Goal: Task Accomplishment & Management: Manage account settings

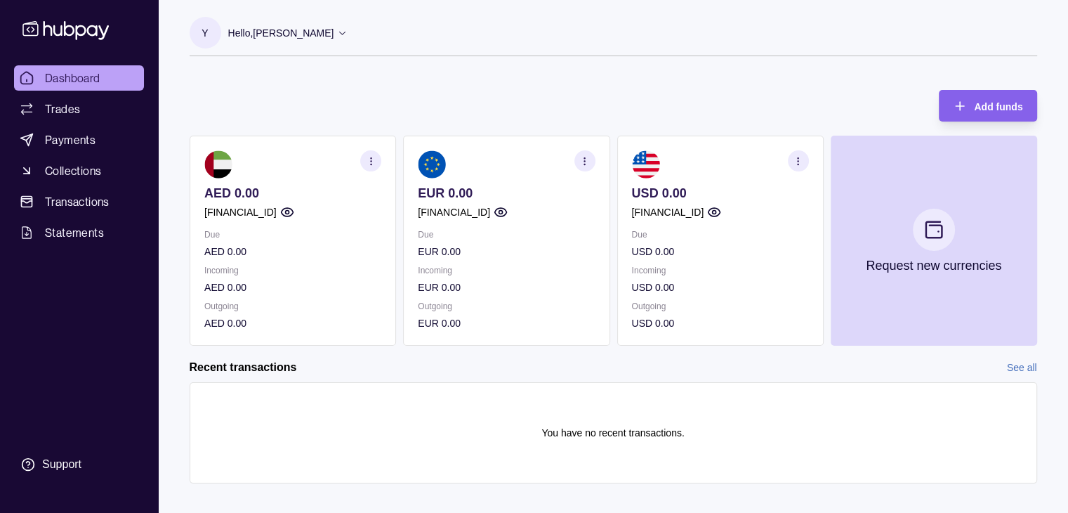
click at [348, 32] on icon at bounding box center [342, 32] width 11 height 11
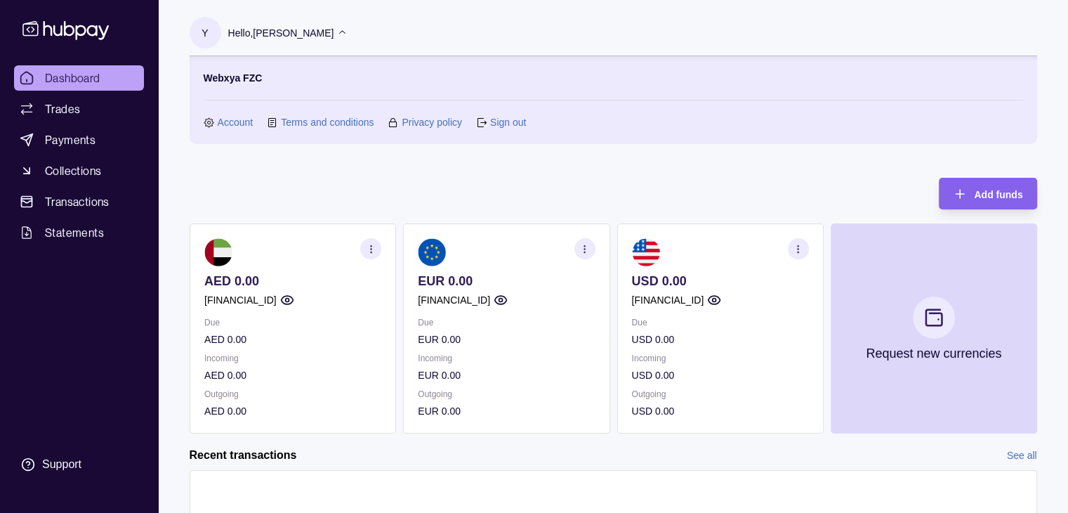
click at [233, 119] on link "Account" at bounding box center [236, 121] width 36 height 15
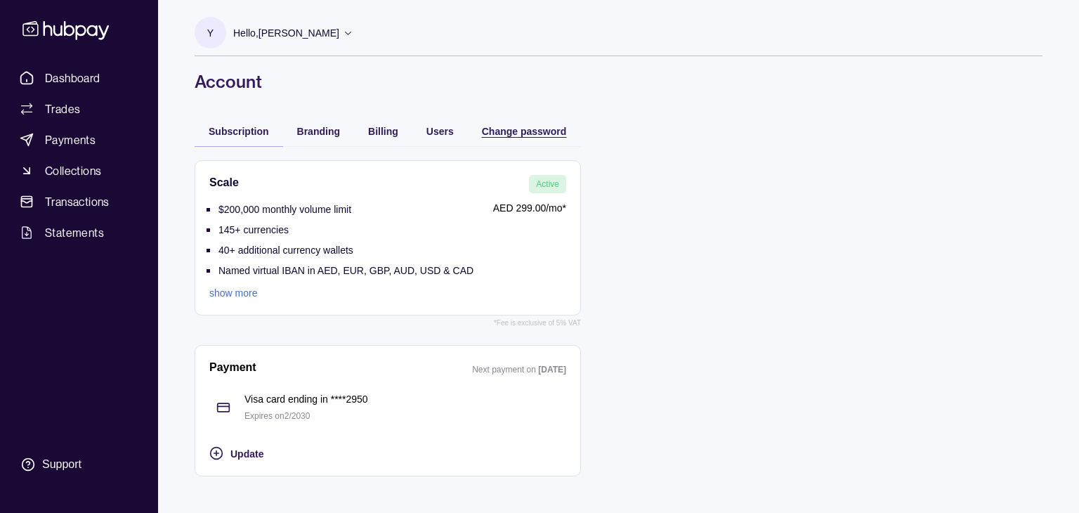
click at [529, 127] on span "Change password" at bounding box center [524, 131] width 85 height 11
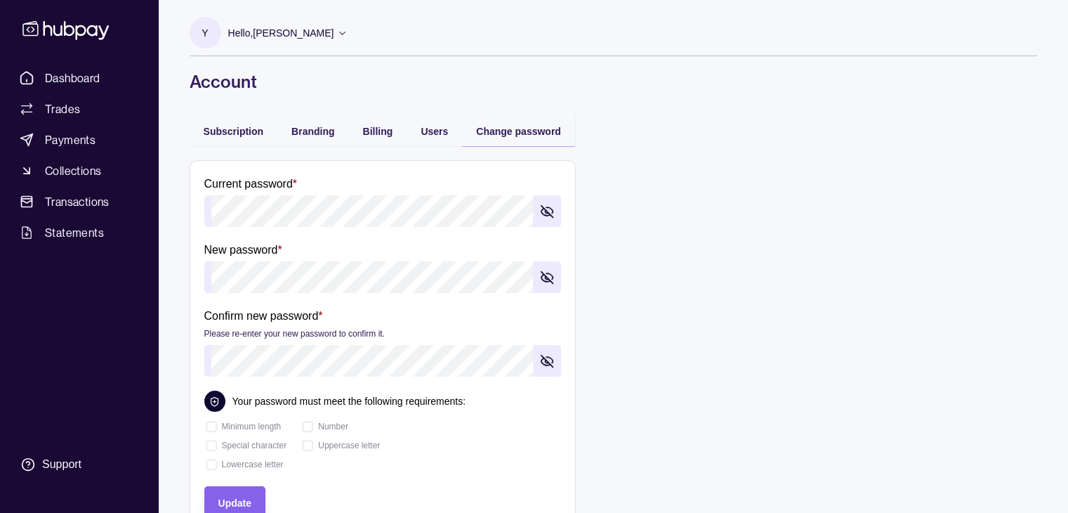
click at [548, 207] on icon "button" at bounding box center [549, 210] width 6 height 6
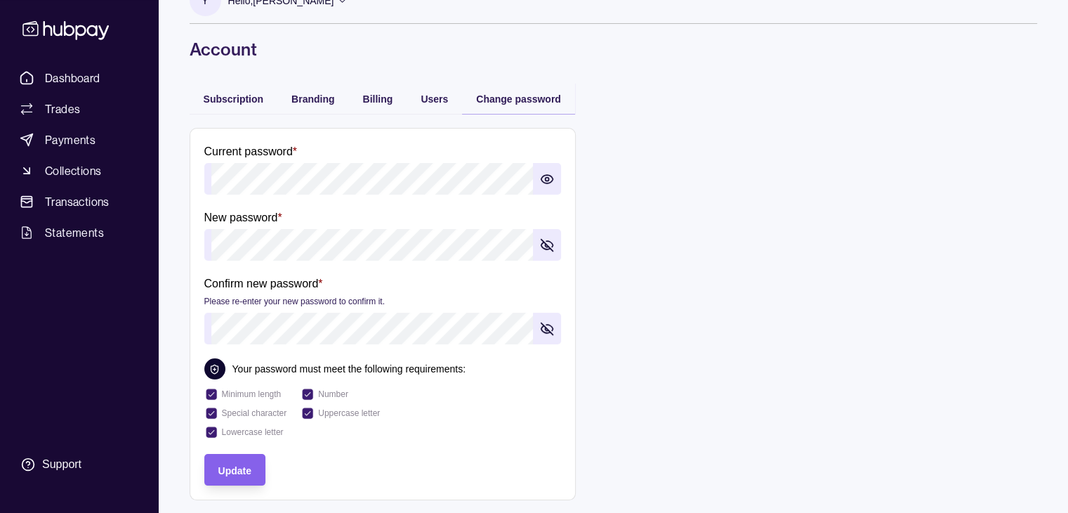
scroll to position [34, 0]
click at [548, 242] on icon "button" at bounding box center [547, 244] width 14 height 14
click at [250, 464] on span "Update" at bounding box center [234, 469] width 33 height 11
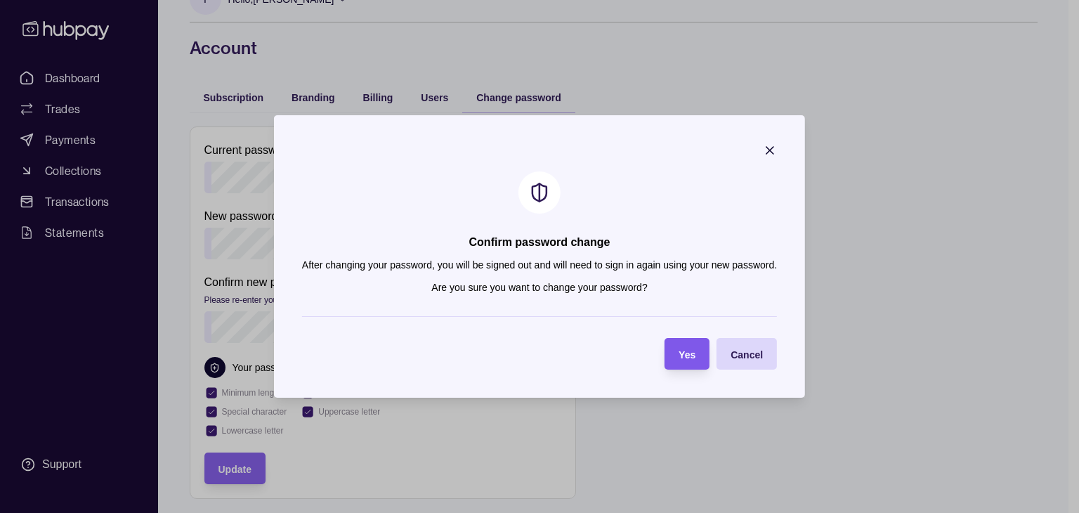
click at [697, 352] on section "Yes" at bounding box center [686, 354] width 45 height 32
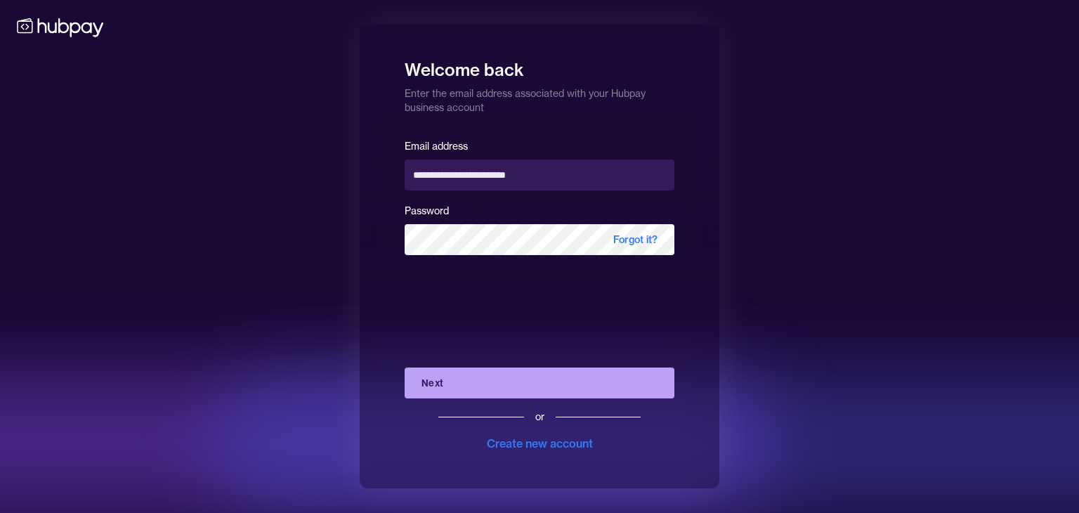
click at [504, 388] on button "Next" at bounding box center [540, 382] width 270 height 31
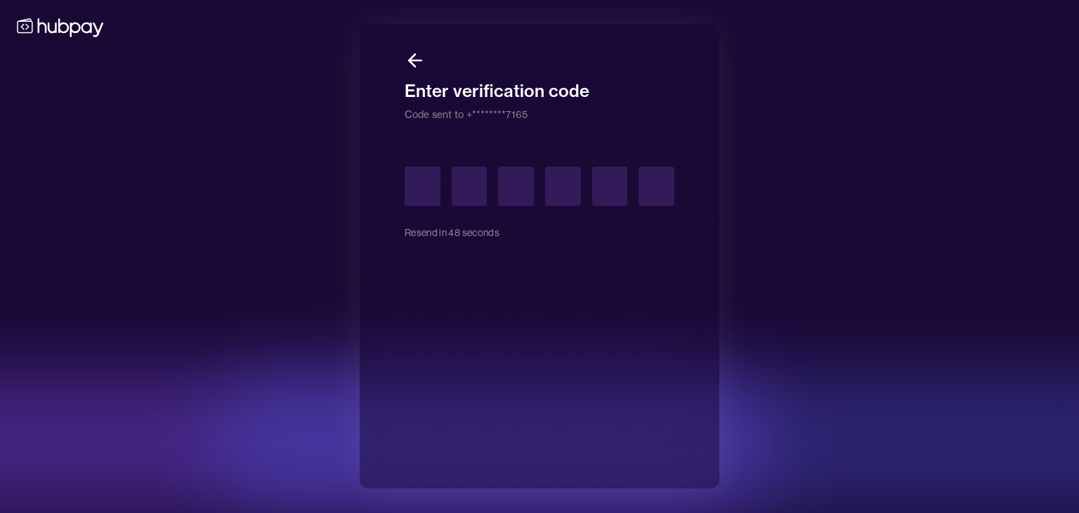
type input "*"
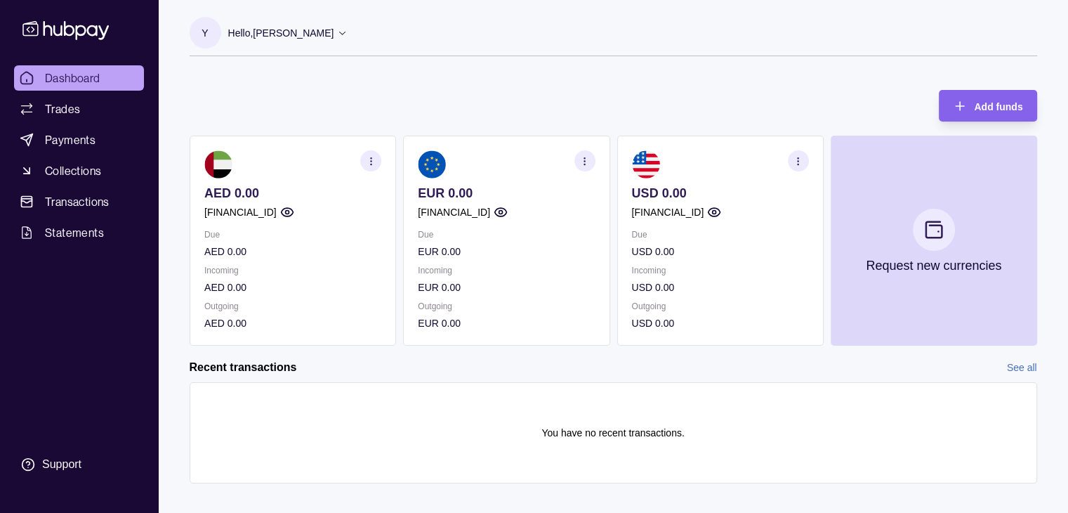
click at [346, 34] on icon at bounding box center [342, 34] width 6 height 4
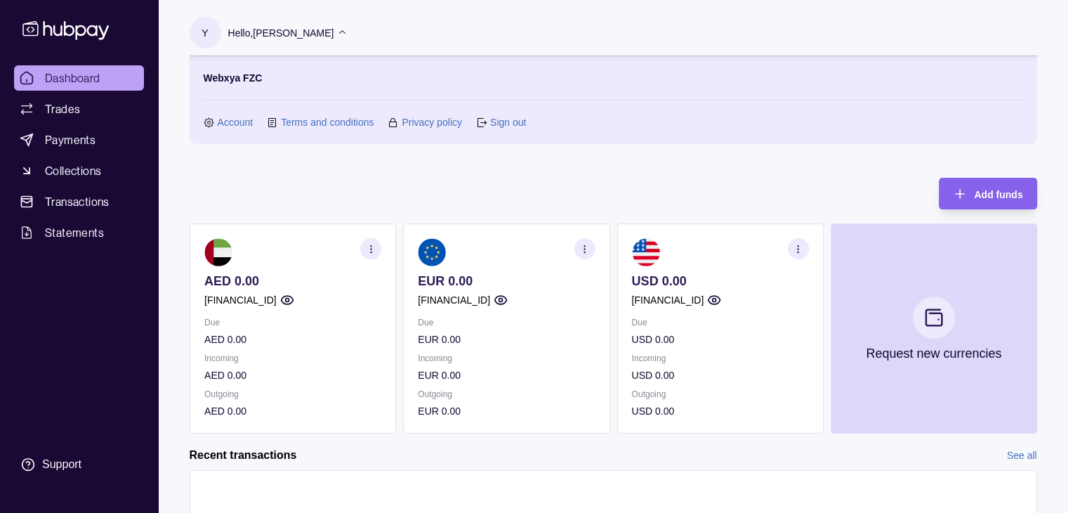
click at [235, 124] on link "Account" at bounding box center [236, 121] width 36 height 15
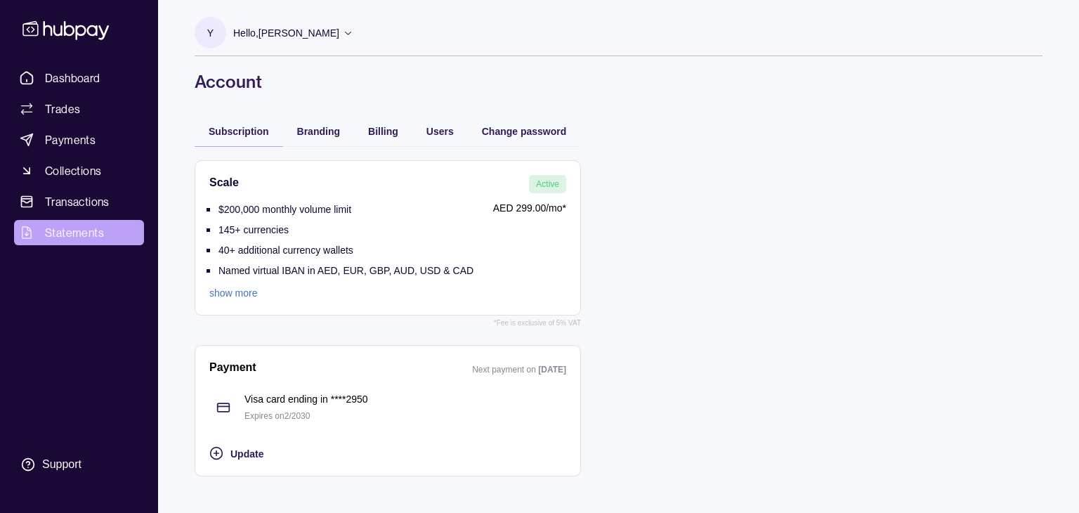
click at [81, 237] on span "Statements" at bounding box center [74, 232] width 59 height 17
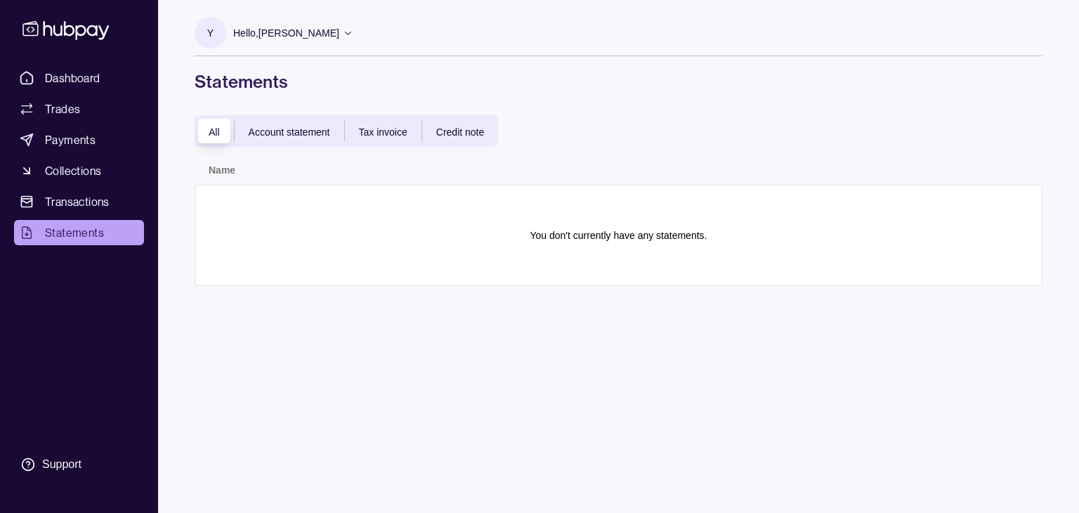
click at [307, 129] on span "Account statement" at bounding box center [289, 131] width 81 height 11
click at [211, 132] on span "All" at bounding box center [214, 131] width 11 height 11
click at [62, 80] on span "Dashboard" at bounding box center [72, 78] width 55 height 17
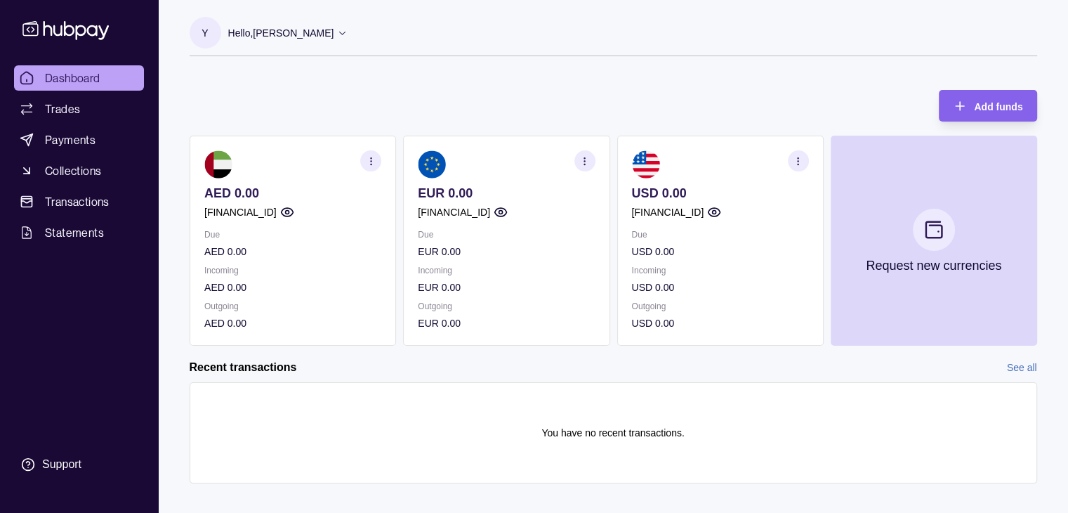
click at [797, 161] on icon "button" at bounding box center [798, 161] width 11 height 11
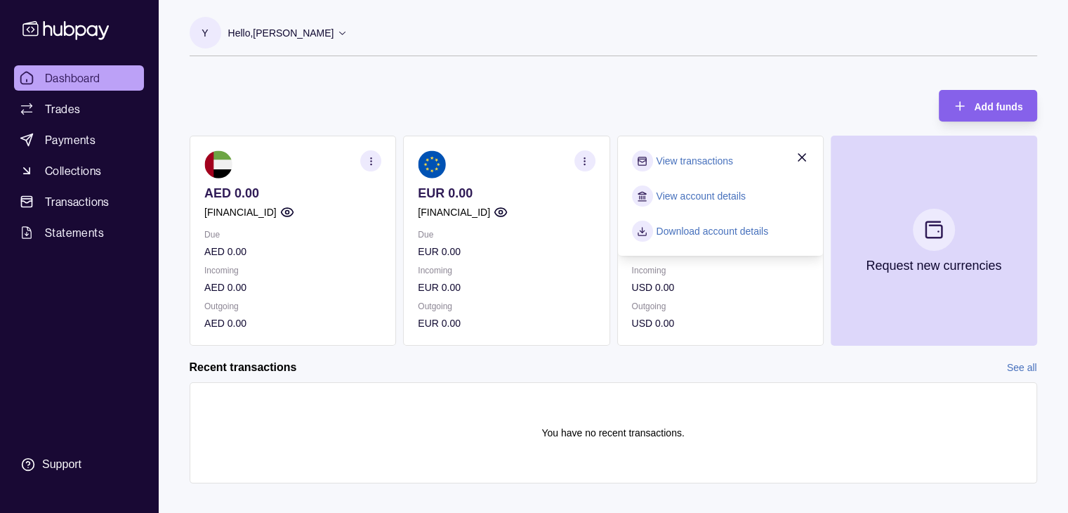
click at [709, 229] on link "Download account details" at bounding box center [712, 230] width 112 height 15
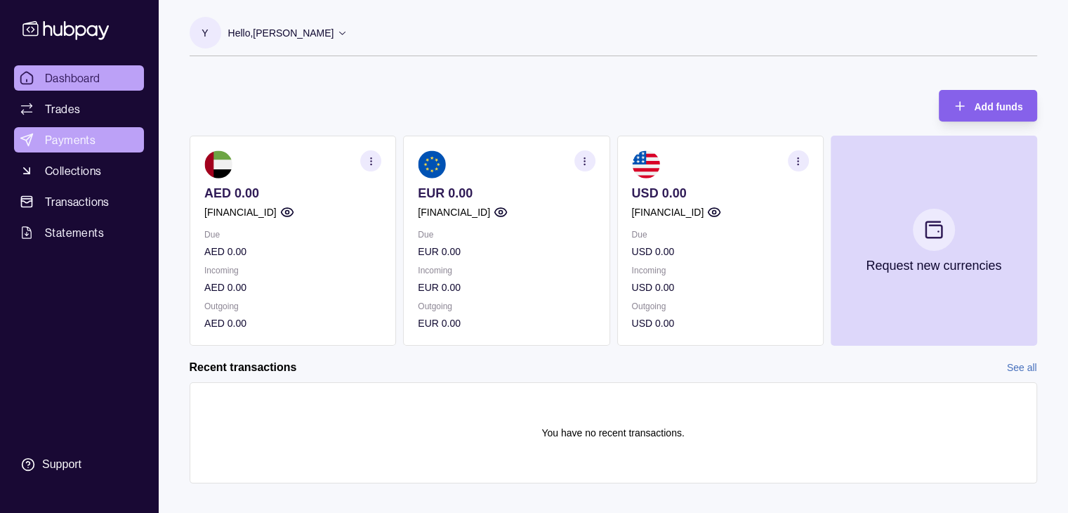
click at [62, 141] on span "Payments" at bounding box center [70, 139] width 51 height 17
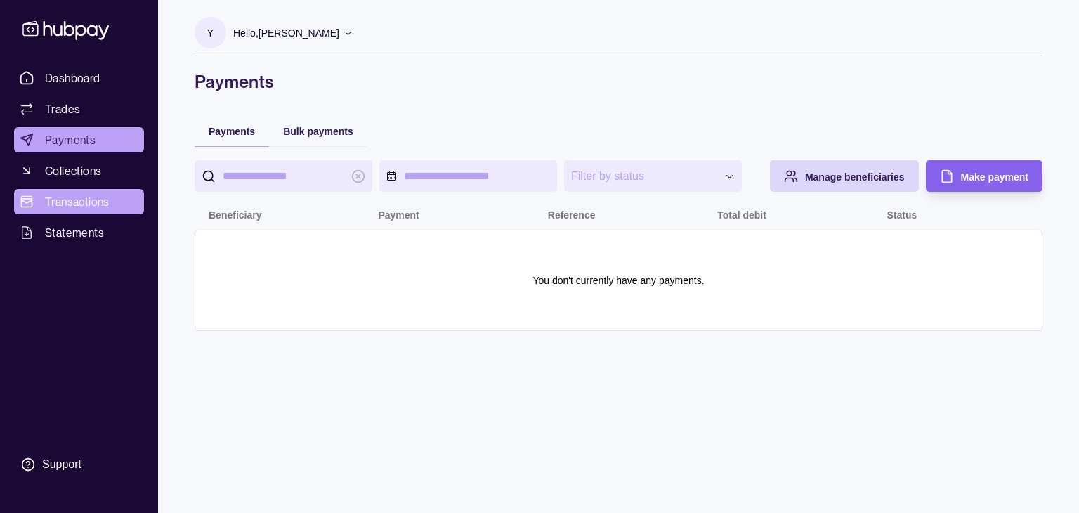
click at [70, 199] on span "Transactions" at bounding box center [77, 201] width 65 height 17
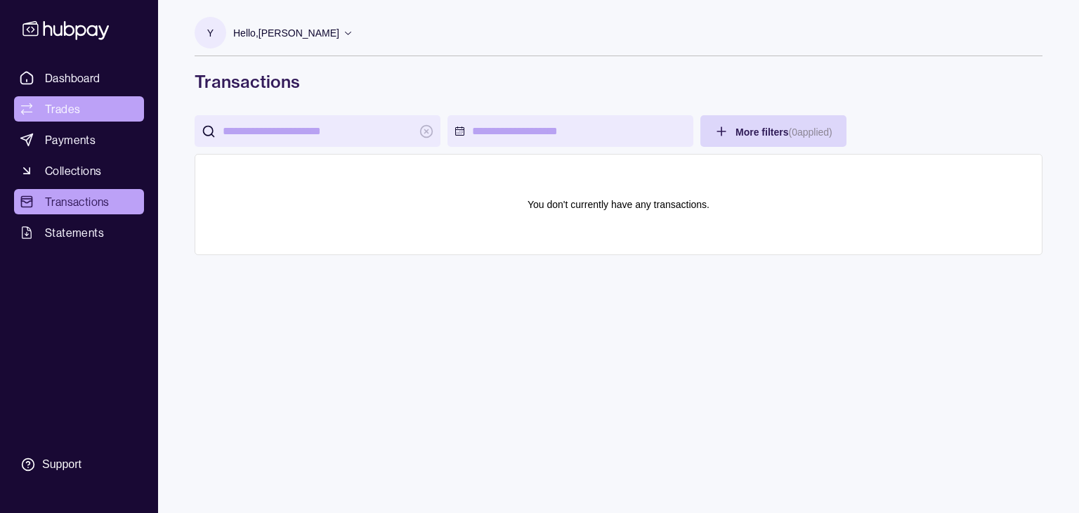
click at [69, 110] on span "Trades" at bounding box center [62, 108] width 35 height 17
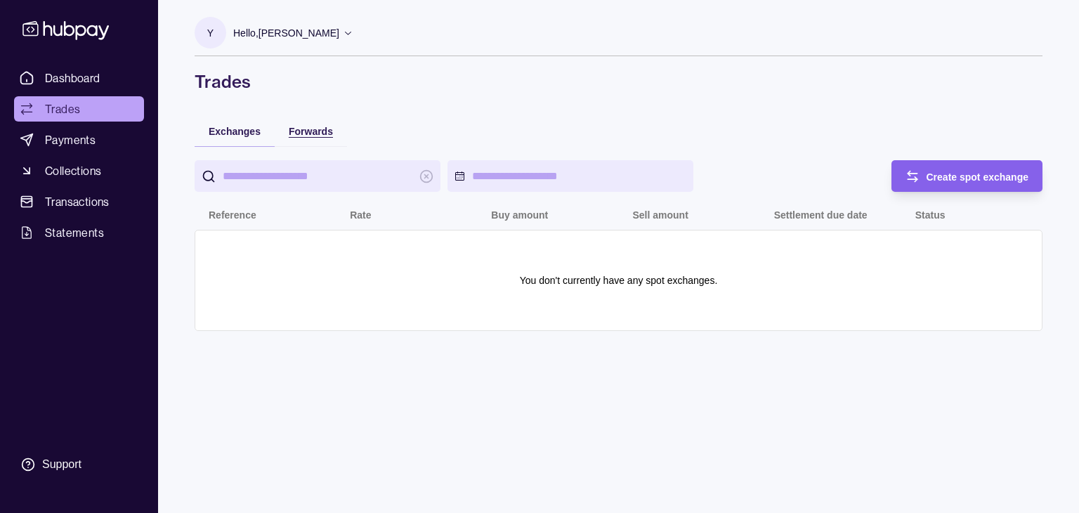
click at [309, 126] on span "Forwards" at bounding box center [311, 131] width 44 height 11
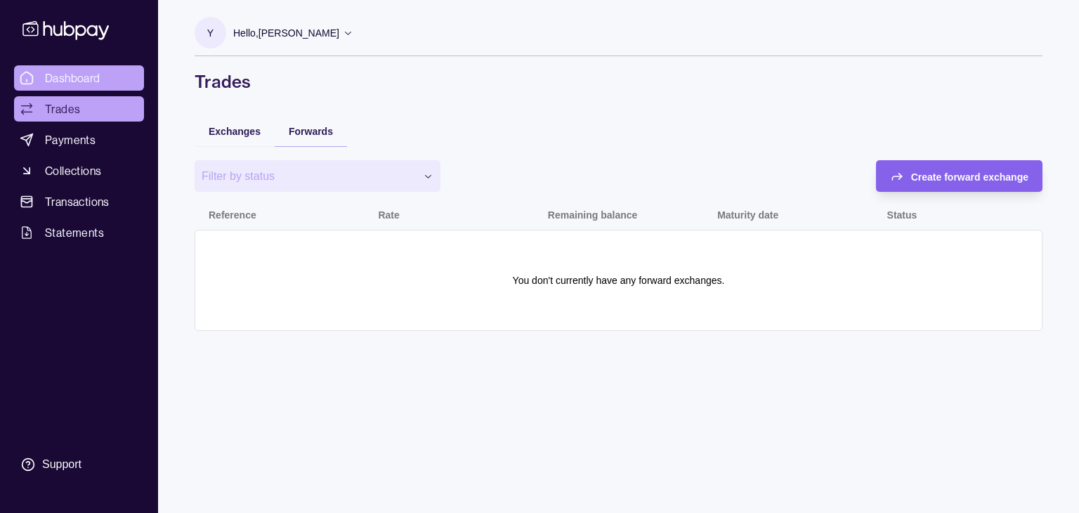
click at [68, 75] on span "Dashboard" at bounding box center [72, 78] width 55 height 17
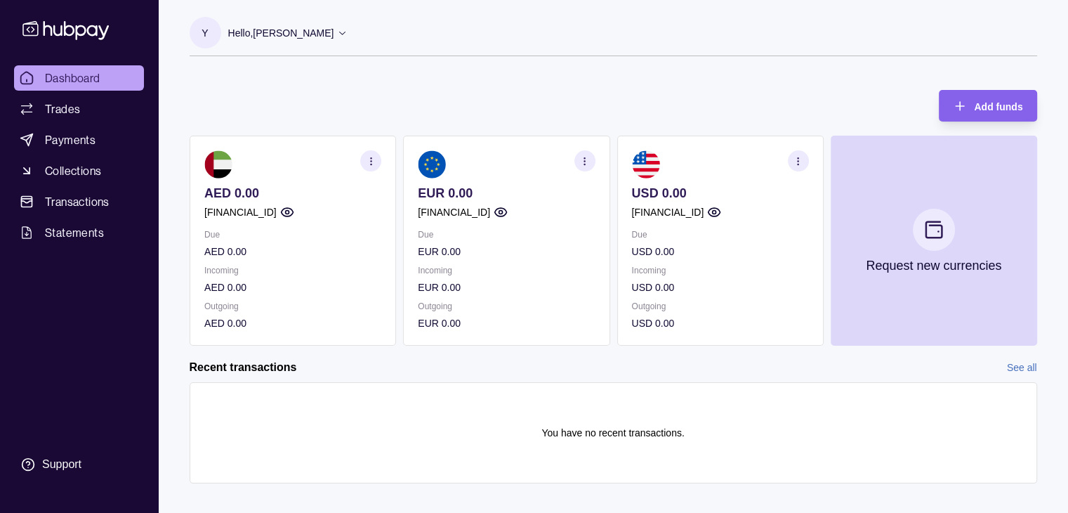
click at [1020, 366] on link "See all" at bounding box center [1022, 367] width 30 height 15
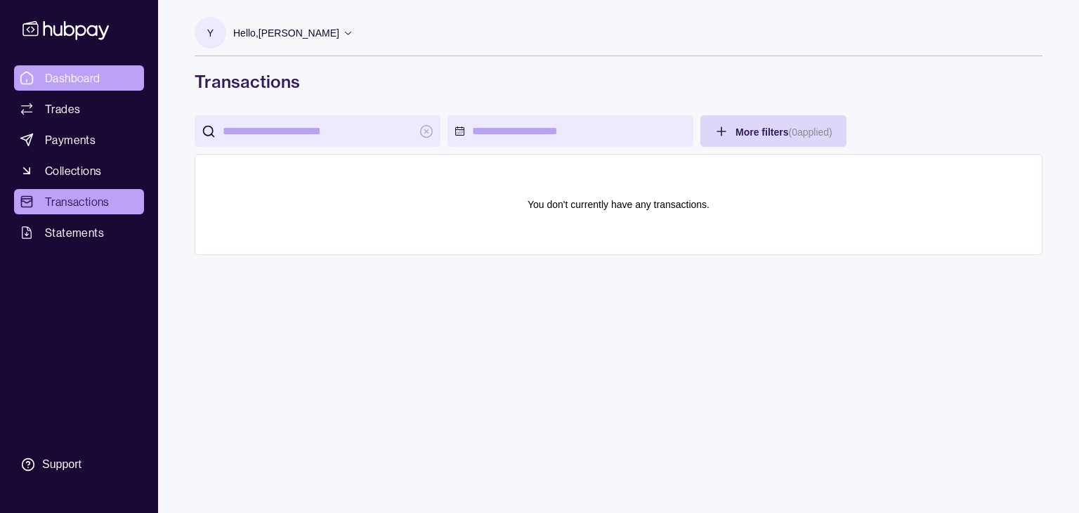
click at [39, 76] on link "Dashboard" at bounding box center [79, 77] width 130 height 25
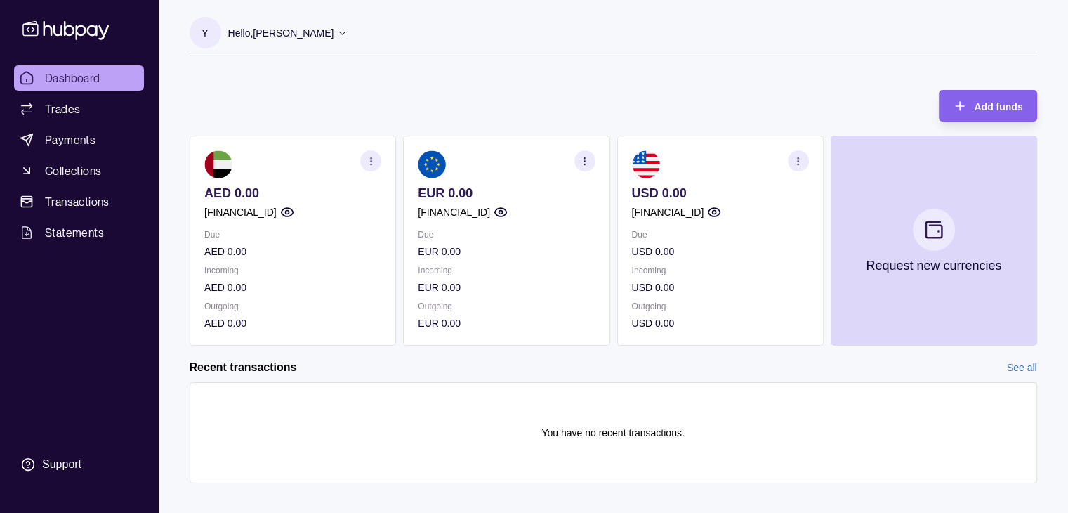
click at [799, 164] on icon "button" at bounding box center [798, 161] width 11 height 11
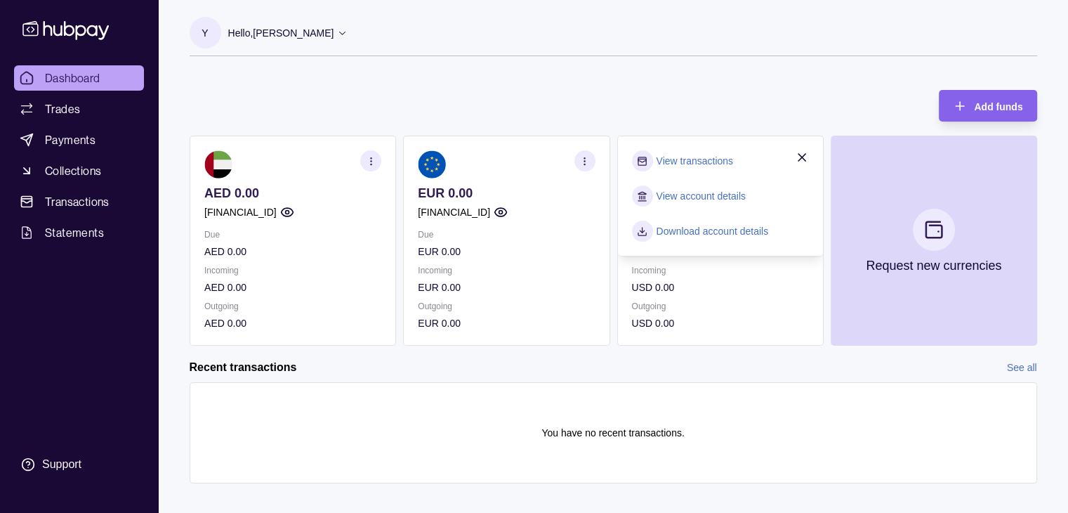
click at [697, 195] on link "View account details" at bounding box center [700, 195] width 89 height 15
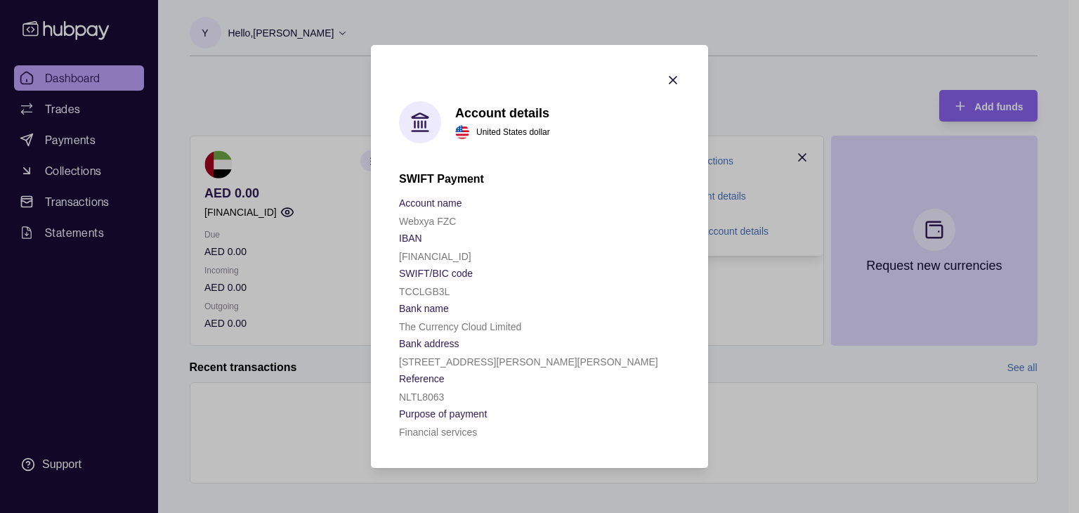
click at [671, 79] on icon "button" at bounding box center [672, 80] width 7 height 7
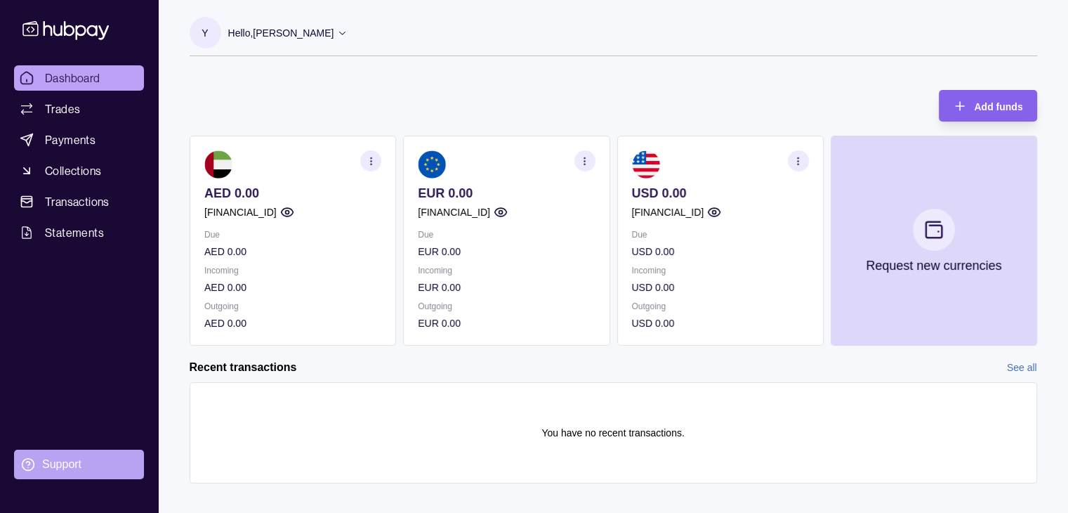
click at [67, 464] on div "Support" at bounding box center [61, 464] width 39 height 15
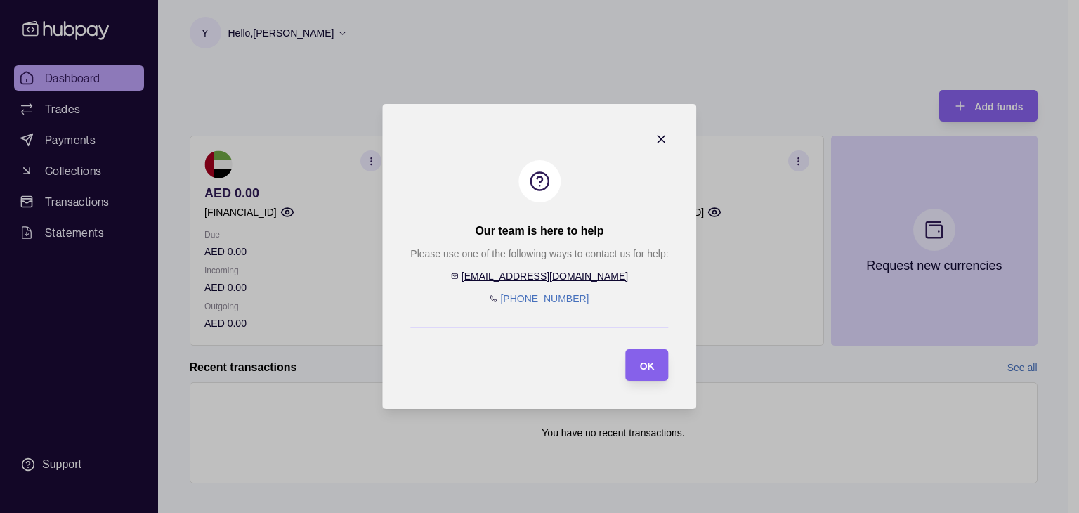
click at [661, 140] on icon "button" at bounding box center [662, 139] width 14 height 14
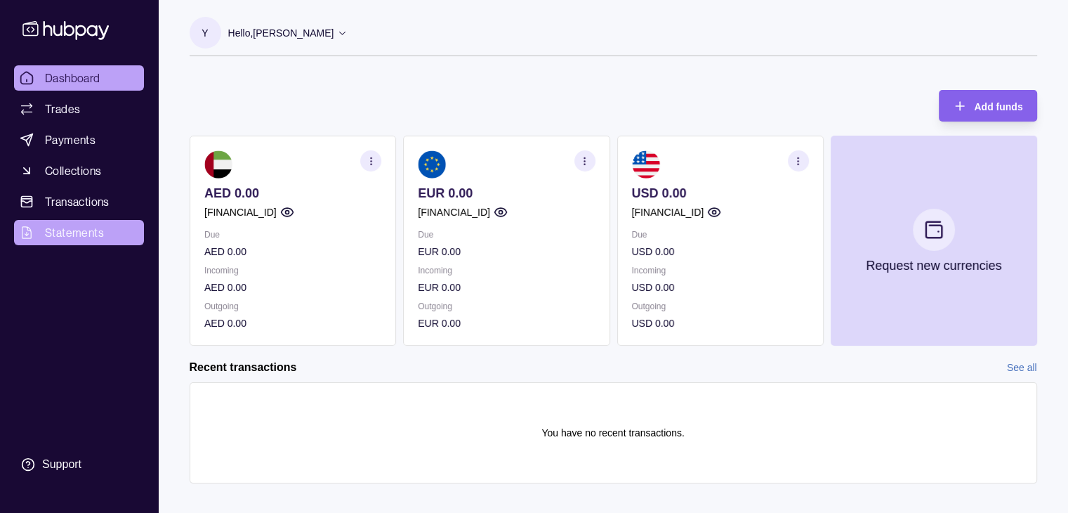
click at [85, 236] on span "Statements" at bounding box center [74, 232] width 59 height 17
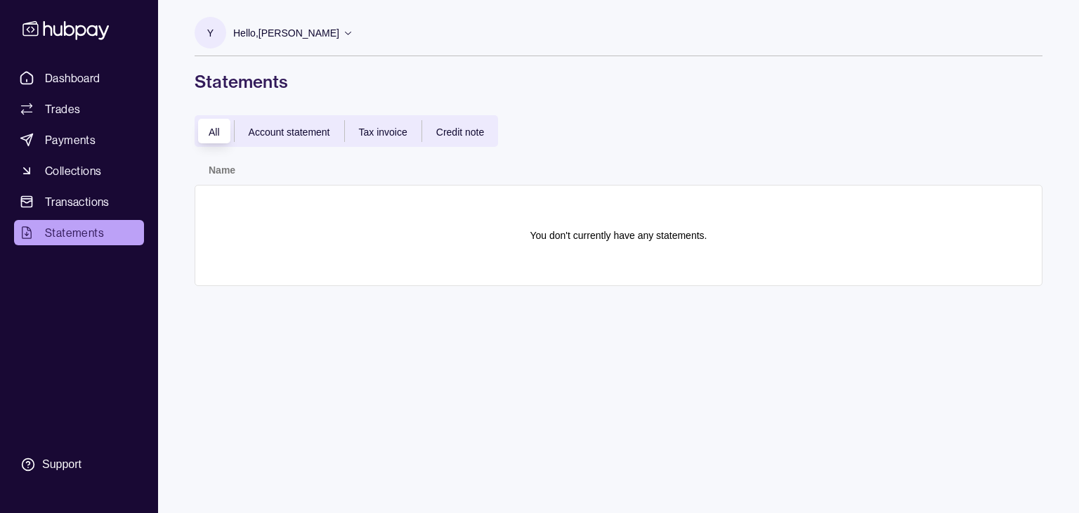
click at [312, 135] on span "Account statement" at bounding box center [289, 131] width 81 height 11
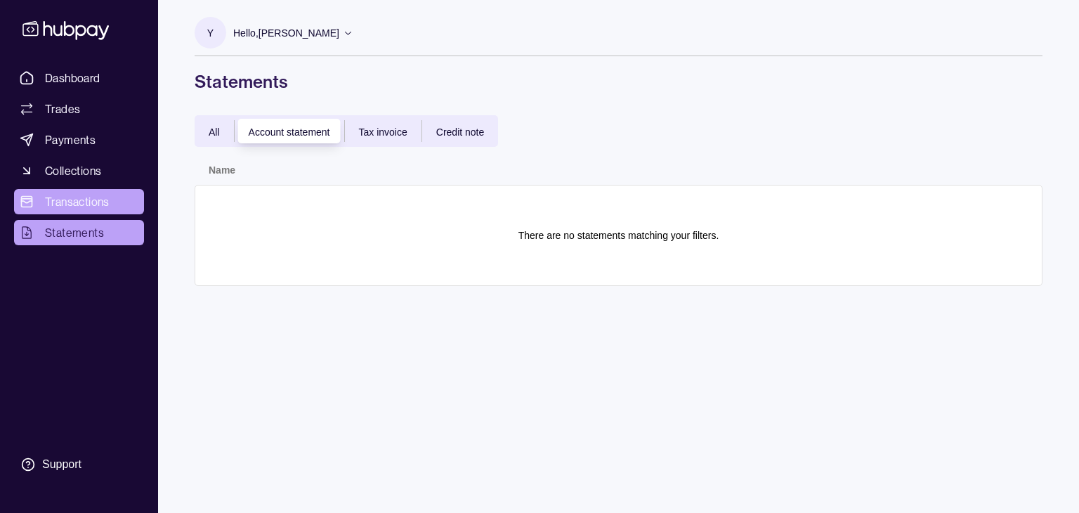
click at [56, 204] on span "Transactions" at bounding box center [77, 201] width 65 height 17
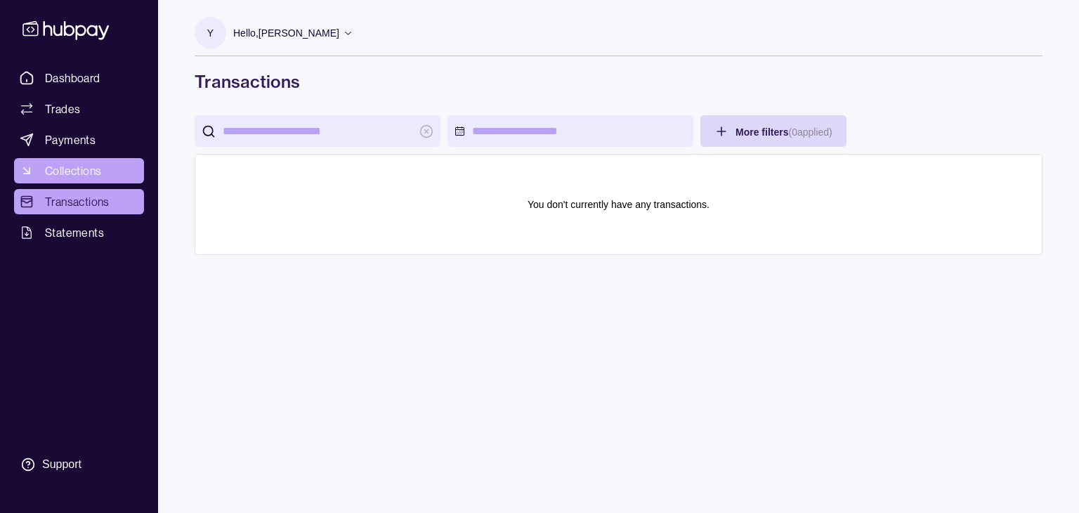
click at [63, 170] on span "Collections" at bounding box center [73, 170] width 56 height 17
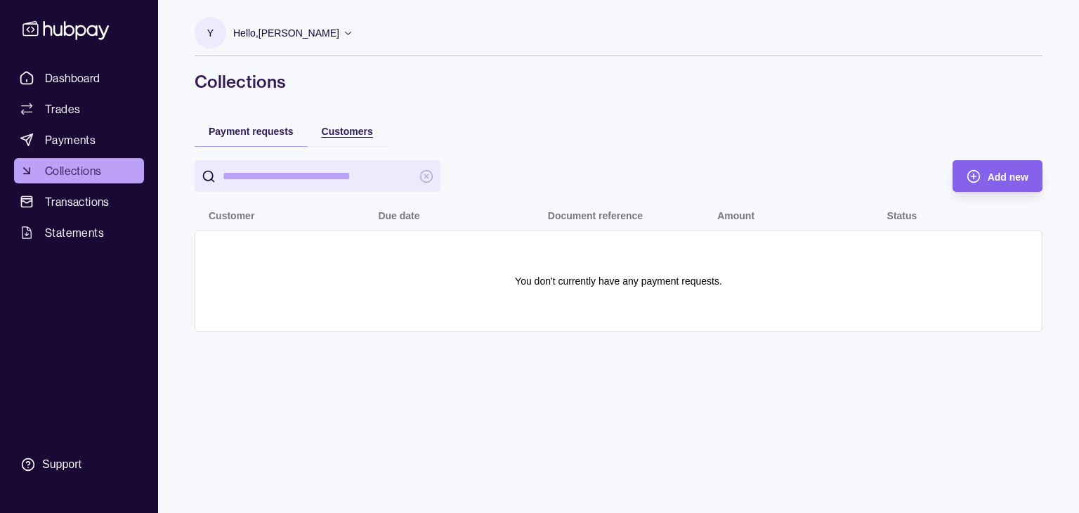
click at [339, 131] on span "Customers" at bounding box center [347, 131] width 51 height 11
click at [256, 126] on span "Payment requests" at bounding box center [251, 131] width 85 height 11
click at [1005, 175] on span "Add new" at bounding box center [1008, 176] width 41 height 11
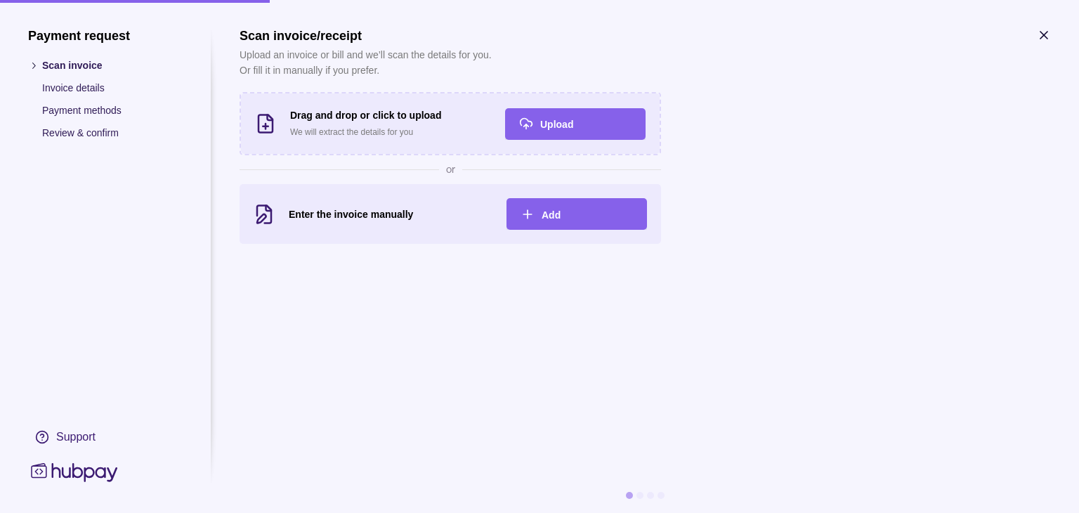
click at [1047, 34] on icon "button" at bounding box center [1044, 35] width 14 height 14
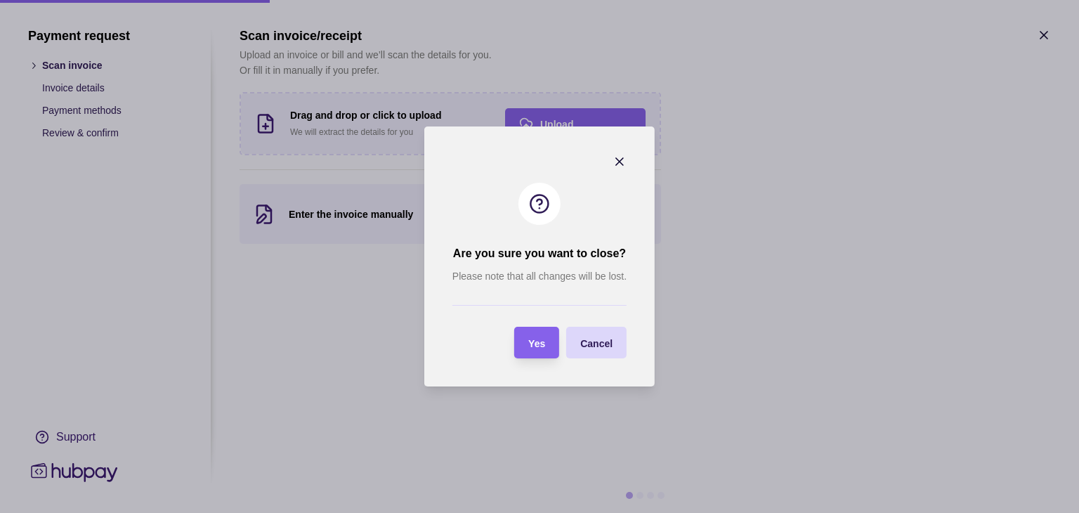
click at [549, 353] on section "Yes" at bounding box center [536, 343] width 45 height 32
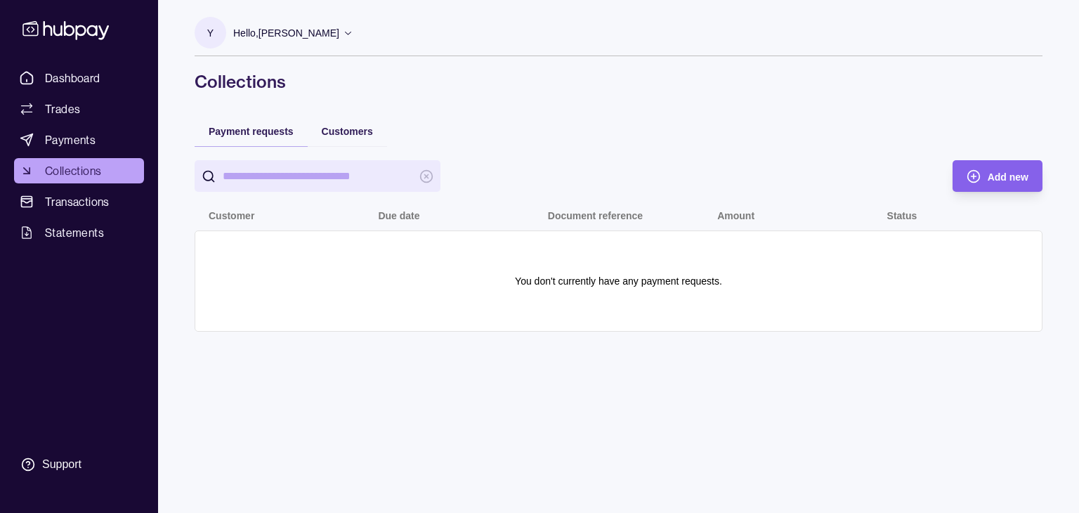
click at [381, 390] on div "Y Hello, [PERSON_NAME] Webxya FZC Account Terms and conditions Privacy policy S…" at bounding box center [618, 256] width 904 height 513
